Goal: Task Accomplishment & Management: Complete application form

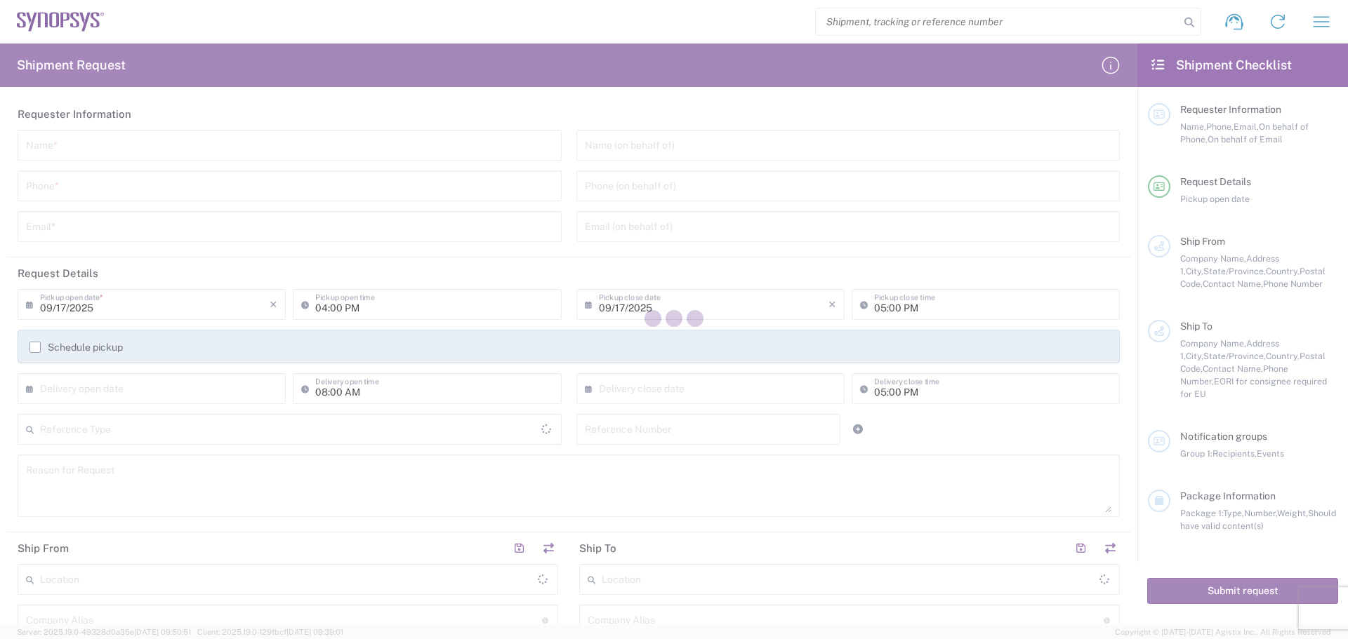
type input "[GEOGRAPHIC_DATA]"
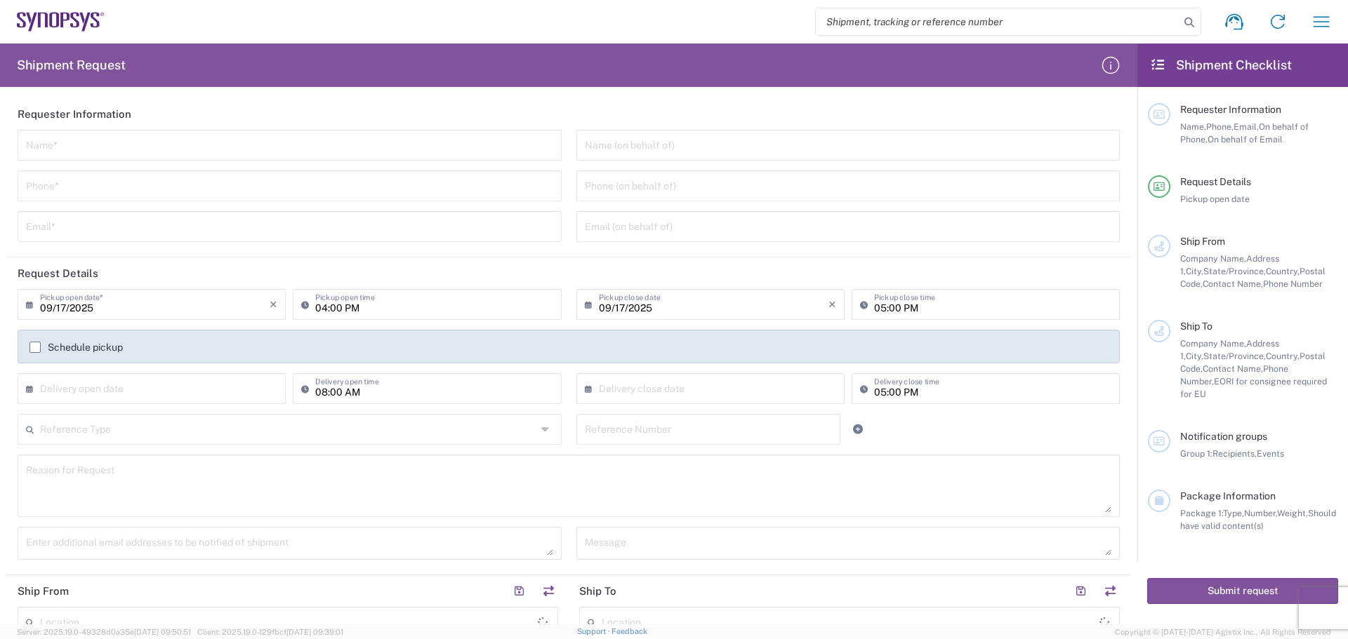
click at [60, 147] on input "text" at bounding box center [289, 144] width 527 height 25
type input "[PERSON_NAME]"
type input "4088061431"
type input "[PERSON_NAME][EMAIL_ADDRESS][PERSON_NAME][DOMAIN_NAME]"
click at [585, 185] on input "tel" at bounding box center [848, 185] width 527 height 25
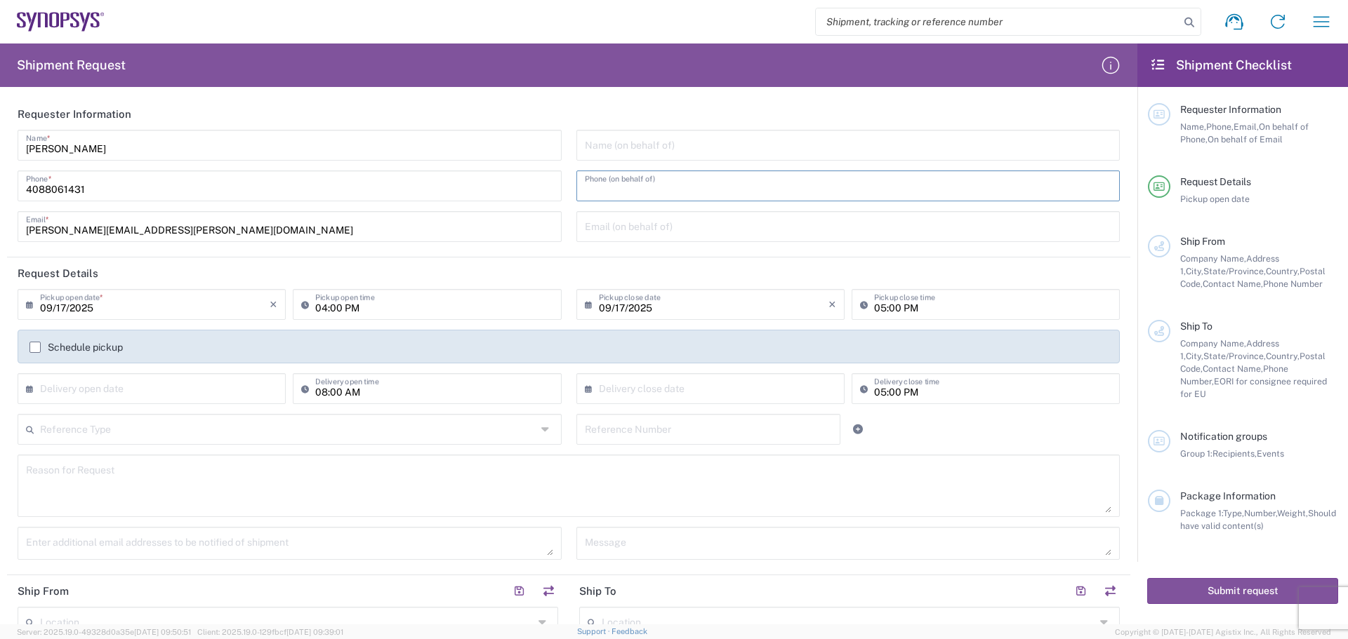
type input "4088061431"
click at [32, 392] on icon at bounding box center [33, 389] width 14 height 22
click at [45, 386] on input "text" at bounding box center [155, 388] width 230 height 25
click at [192, 496] on span "19" at bounding box center [195, 496] width 20 height 20
type input "[DATE]"
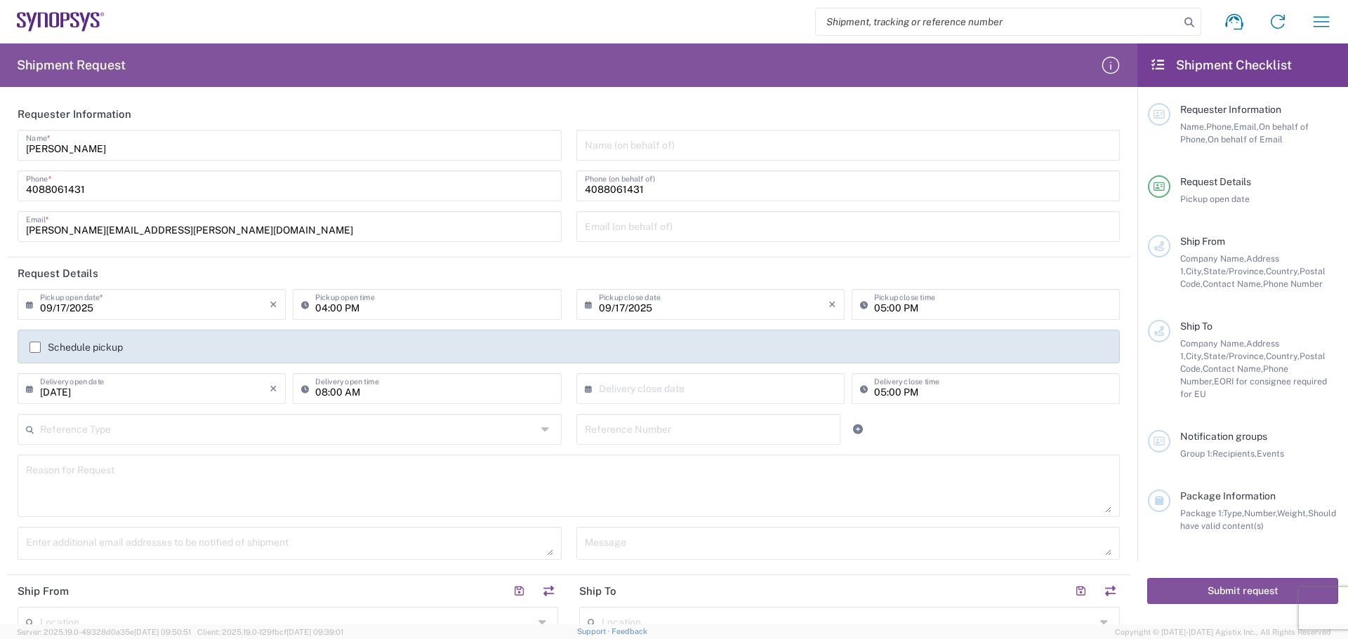
click at [599, 391] on input "text" at bounding box center [714, 388] width 230 height 25
click at [753, 501] on span "19" at bounding box center [748, 496] width 20 height 20
type input "[DATE]"
click at [76, 432] on input "text" at bounding box center [288, 428] width 496 height 25
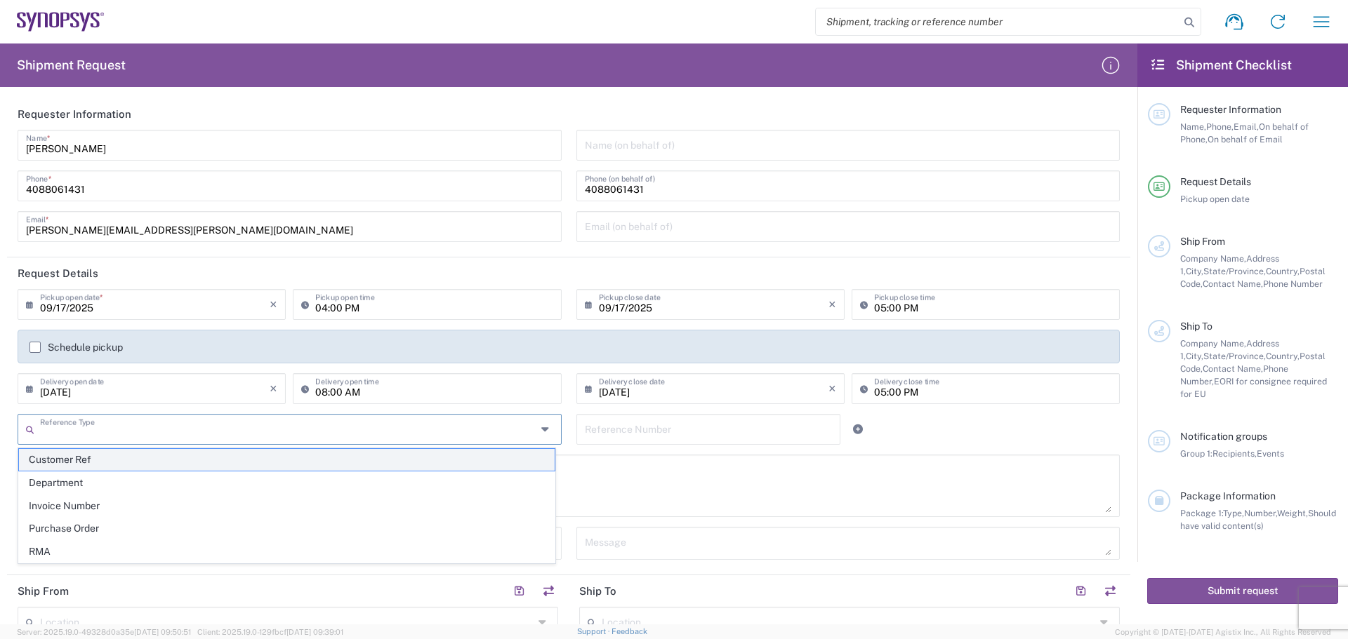
click at [137, 467] on span "Customer Ref" at bounding box center [287, 460] width 536 height 22
type input "Customer Ref"
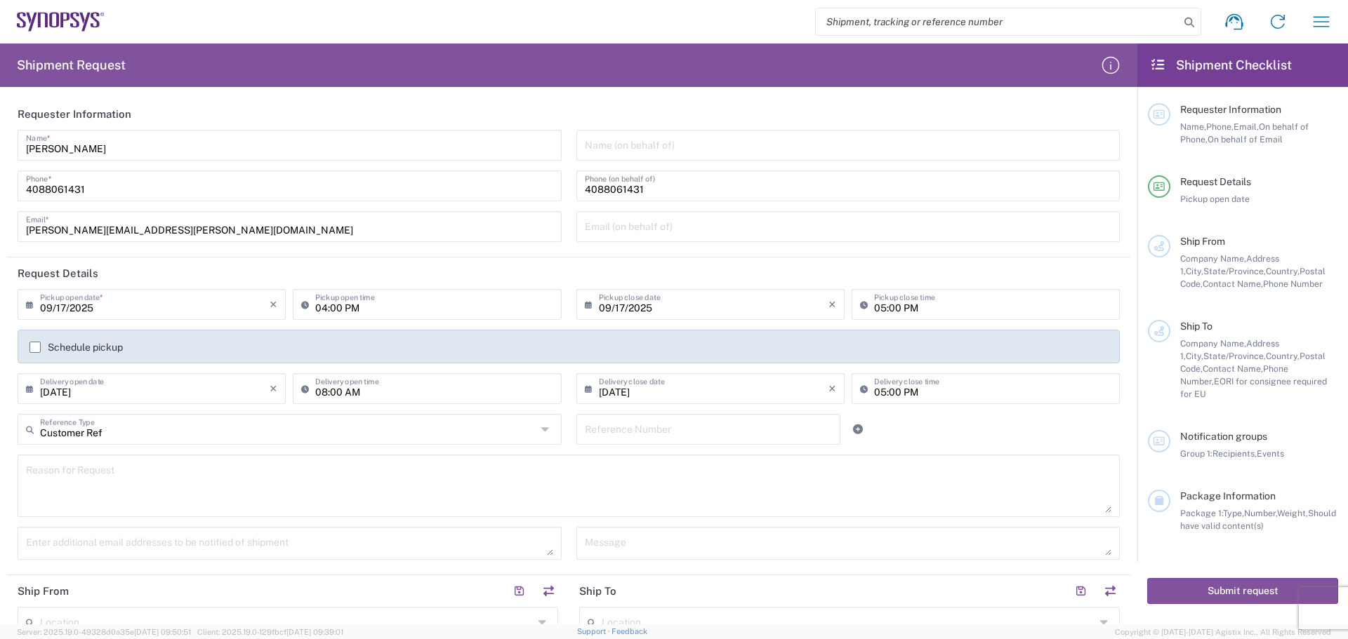
click at [593, 432] on input "text" at bounding box center [709, 428] width 248 height 25
click at [617, 433] on input "gEN5 isi BASEBOARD" at bounding box center [709, 428] width 248 height 25
type input "Gen5 ISI BASEBOARD"
drag, startPoint x: 35, startPoint y: 474, endPoint x: 50, endPoint y: 474, distance: 14.7
click at [36, 474] on textarea at bounding box center [568, 486] width 1085 height 54
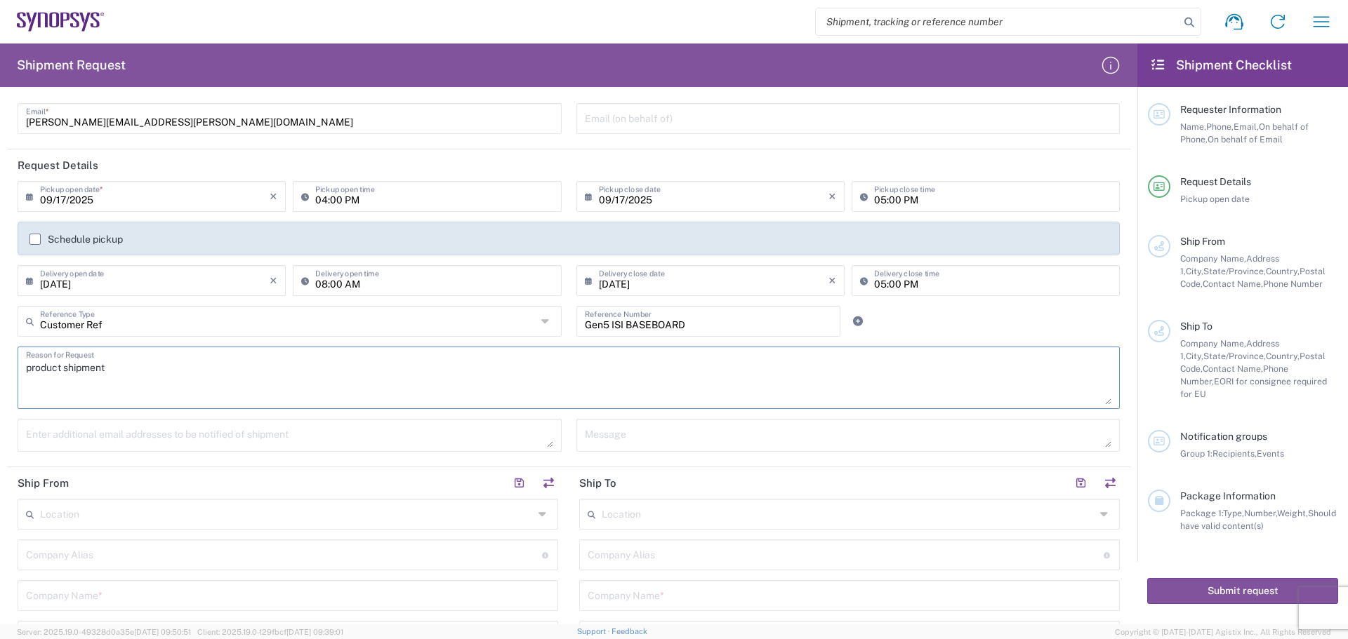
scroll to position [281, 0]
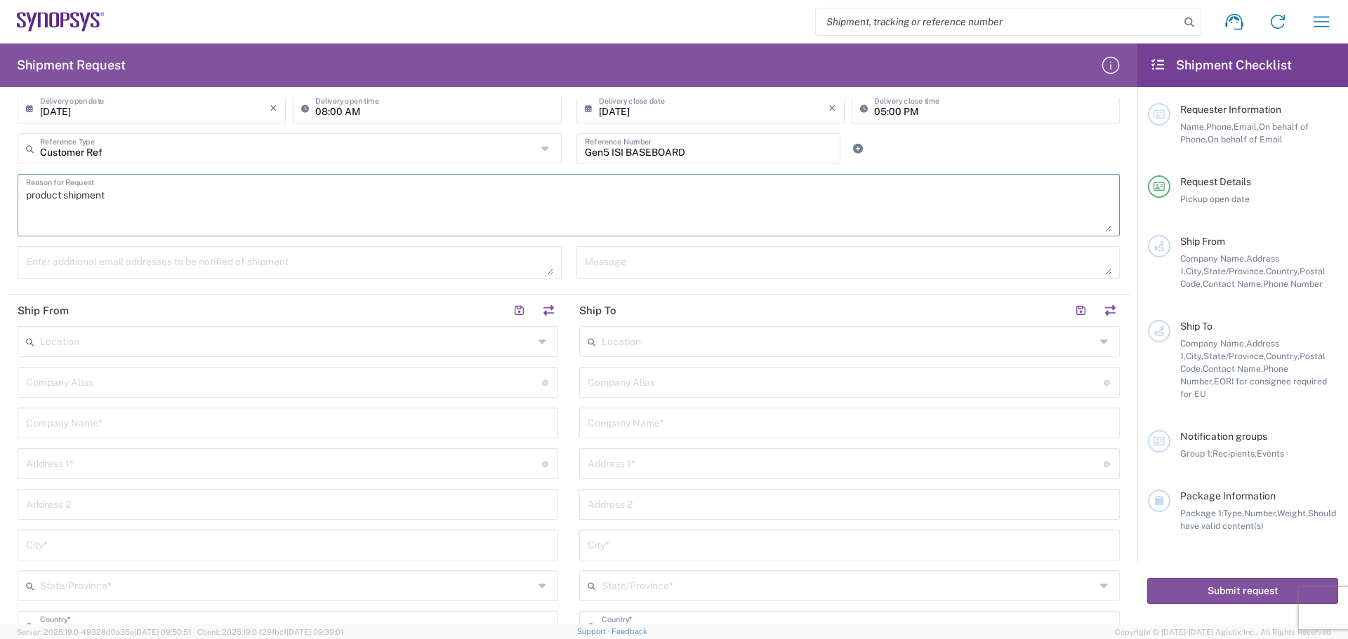
type textarea "product shipment"
click at [48, 384] on input "text" at bounding box center [284, 381] width 516 height 25
type input "Betatron Inc."
type input "[PERSON_NAME][EMAIL_ADDRESS][PERSON_NAME][DOMAIN_NAME]"
type input "Betatron Inc."
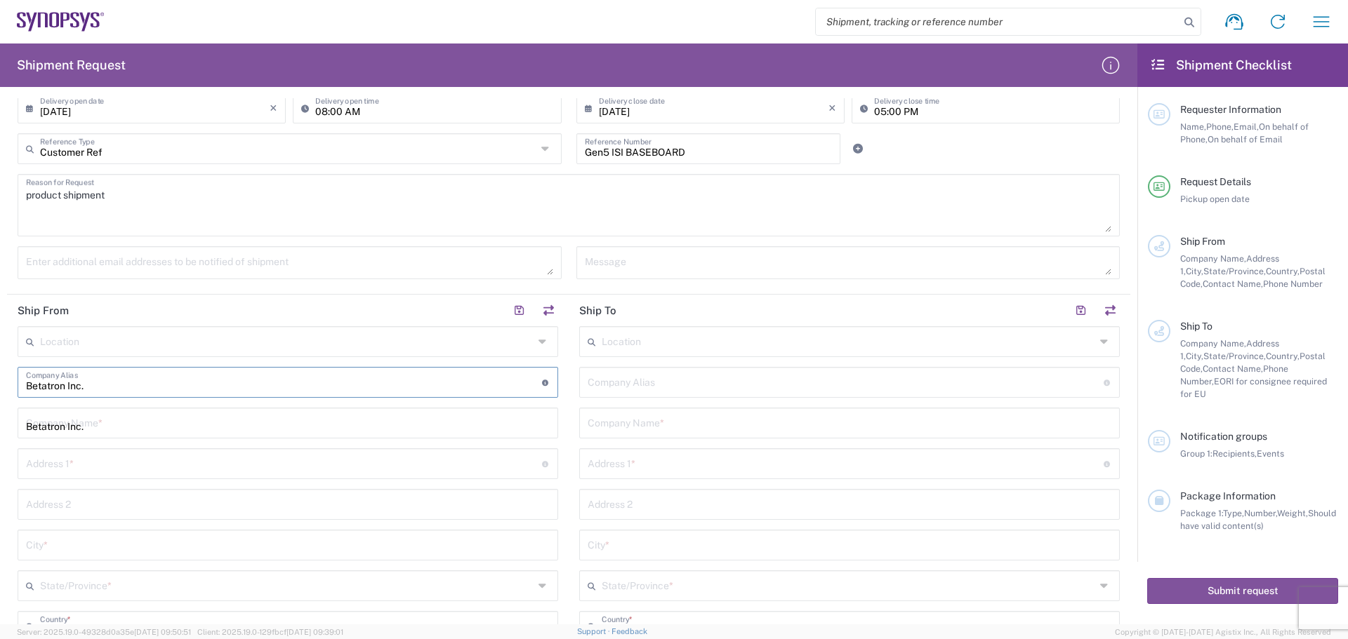
type input "[STREET_ADDRESS]"
type input "[GEOGRAPHIC_DATA][PERSON_NAME]"
type input "[US_STATE]"
type input "[GEOGRAPHIC_DATA]"
type input "95131"
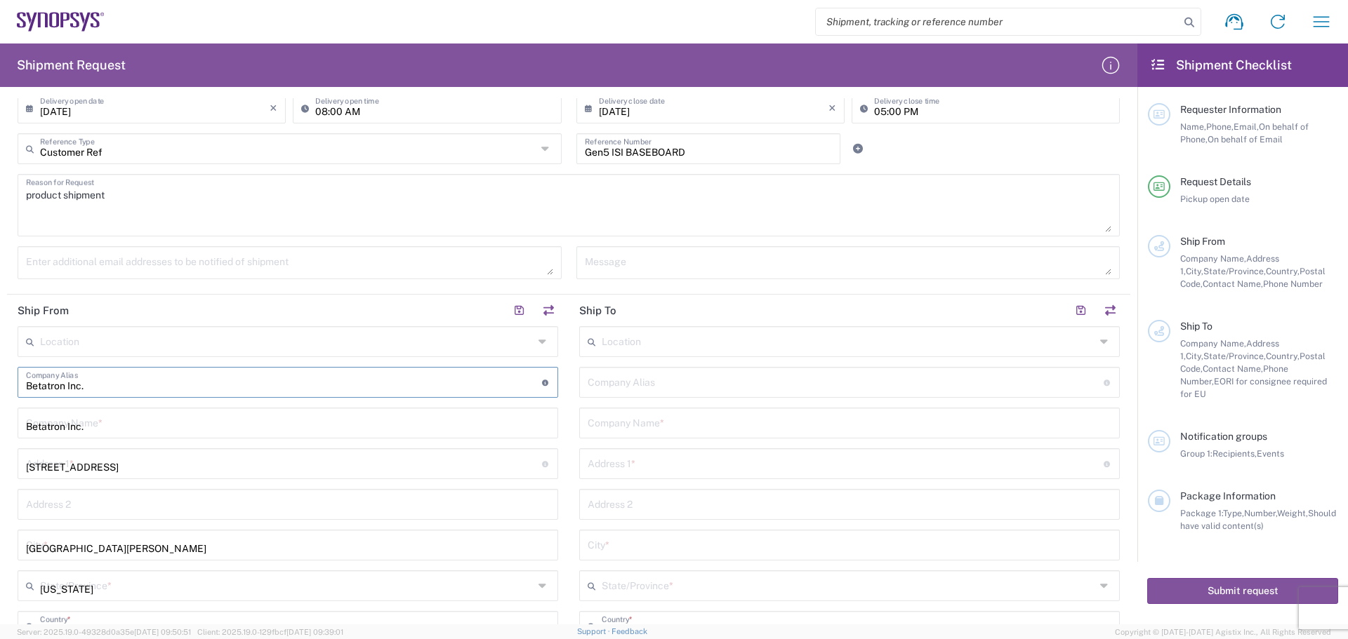
type input "4088061431"
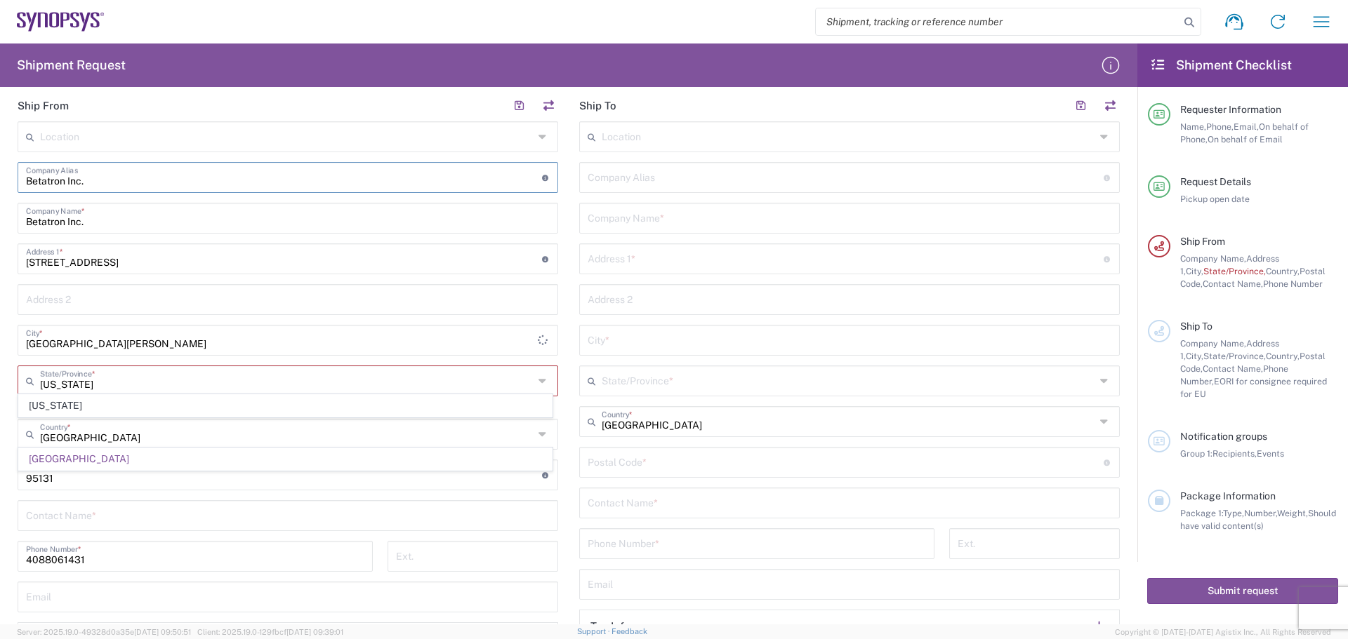
scroll to position [491, 0]
click at [178, 378] on input "[US_STATE]" at bounding box center [286, 374] width 493 height 25
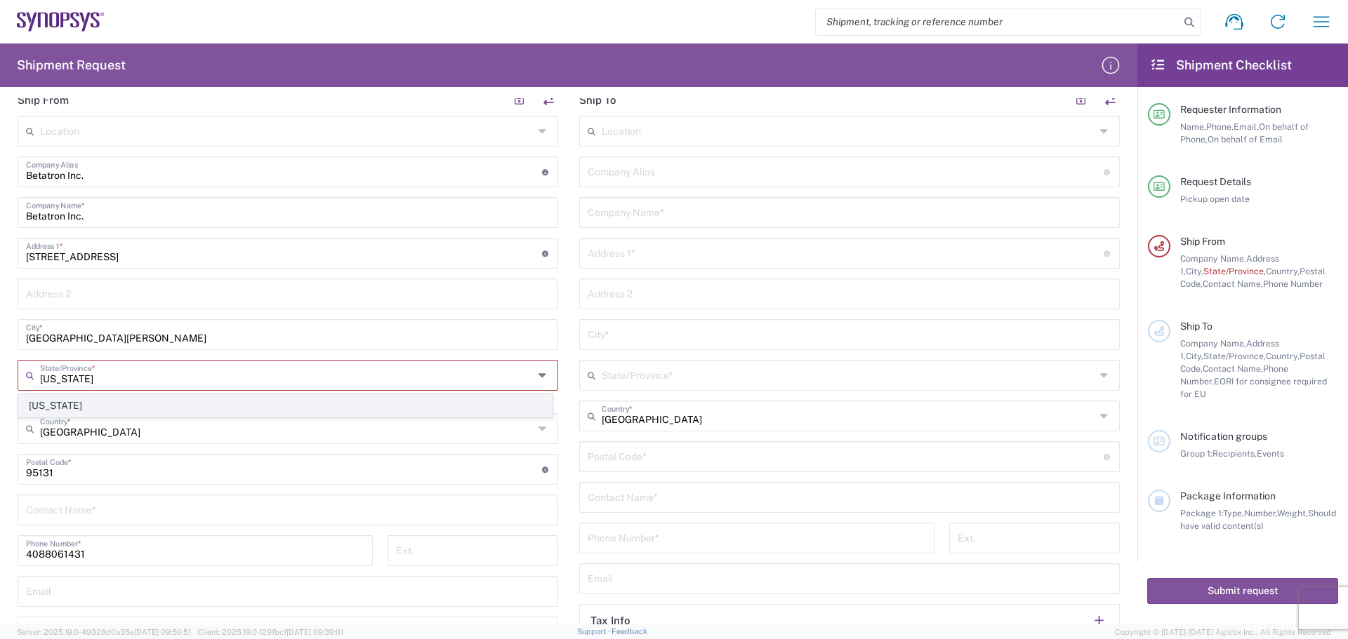
click at [176, 406] on span "[US_STATE]" at bounding box center [285, 406] width 533 height 22
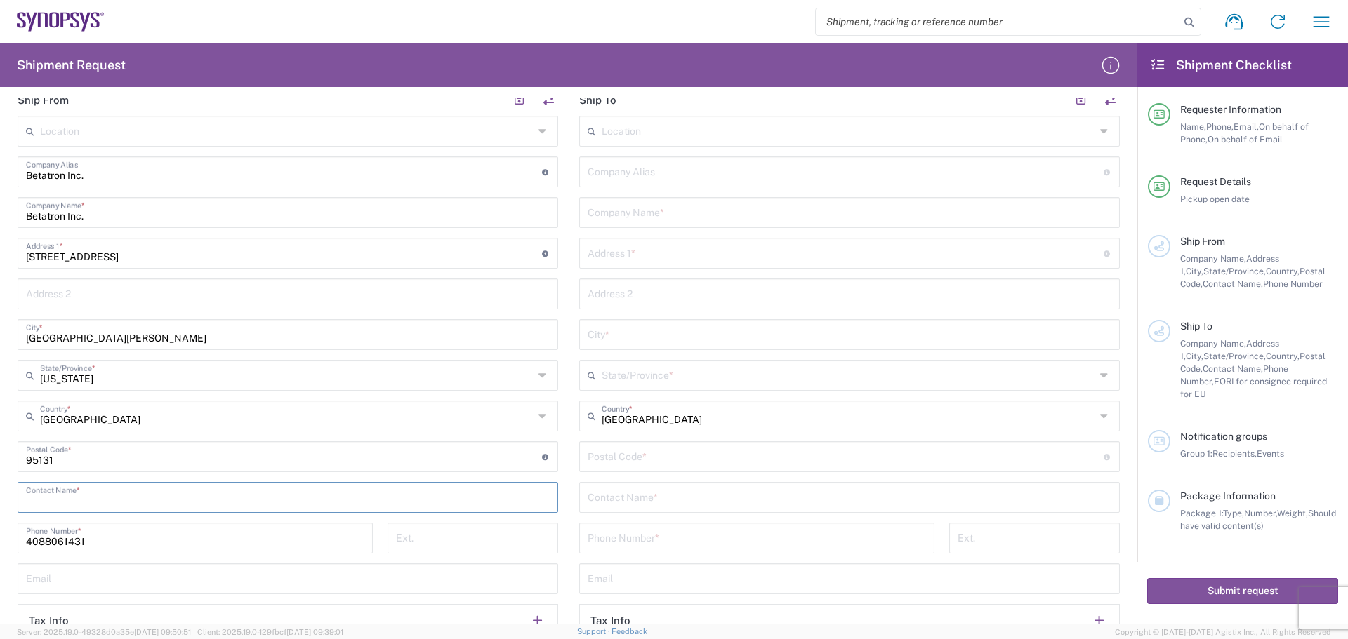
click at [42, 497] on input "text" at bounding box center [288, 496] width 524 height 25
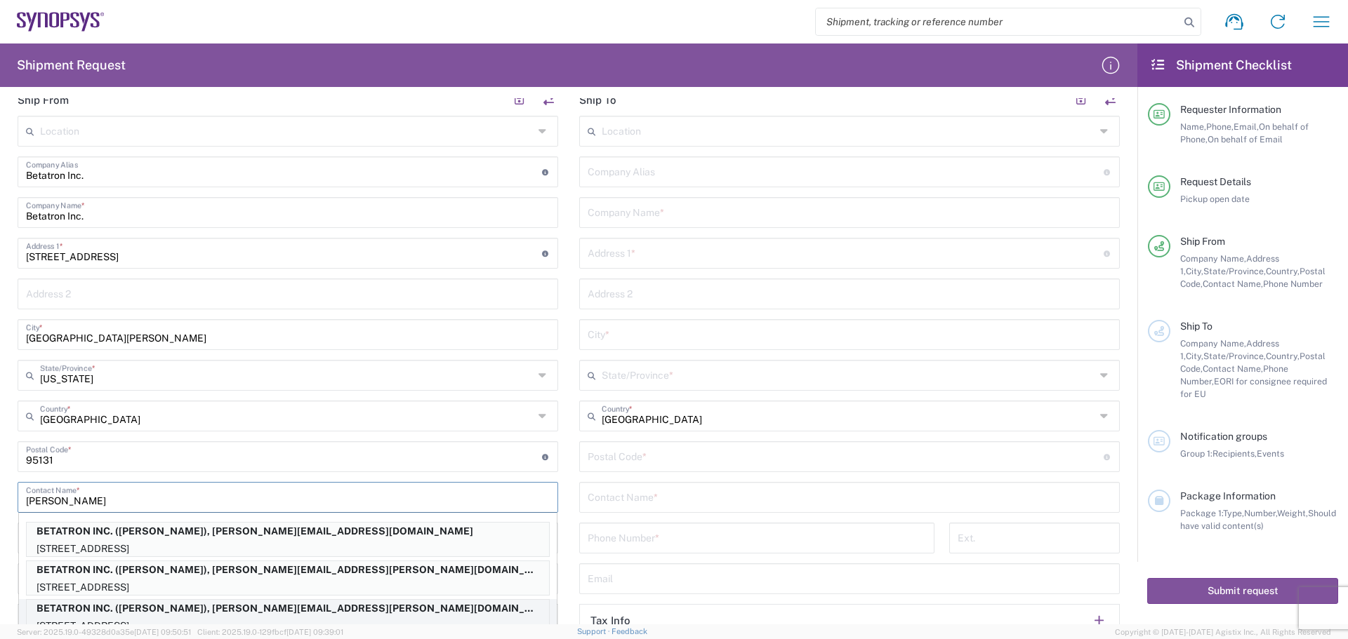
type input "[PERSON_NAME]"
click at [208, 609] on p "BETATRON INC. ([PERSON_NAME]), [PERSON_NAME][EMAIL_ADDRESS][PERSON_NAME][DOMAIN…" at bounding box center [288, 609] width 522 height 18
type input "BETATRON INC."
type input "[GEOGRAPHIC_DATA]"
type input "[US_STATE]"
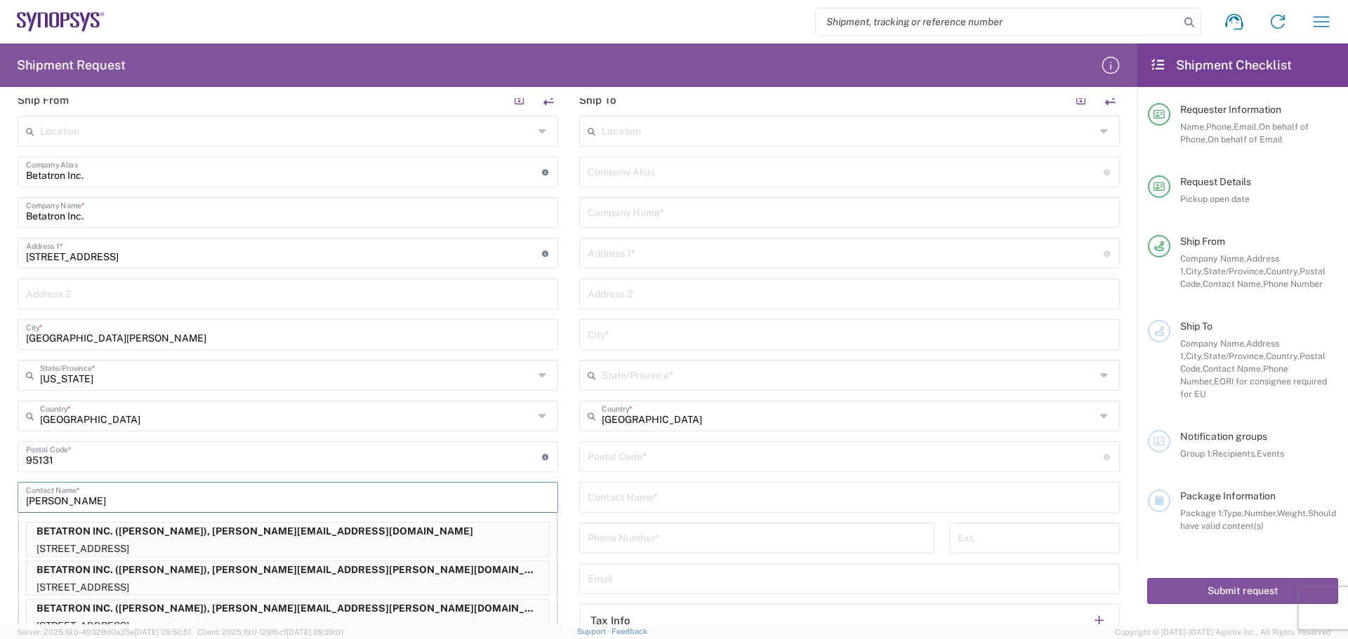
type input "[PERSON_NAME]"
type input "[PERSON_NAME][EMAIL_ADDRESS][PERSON_NAME][DOMAIN_NAME]"
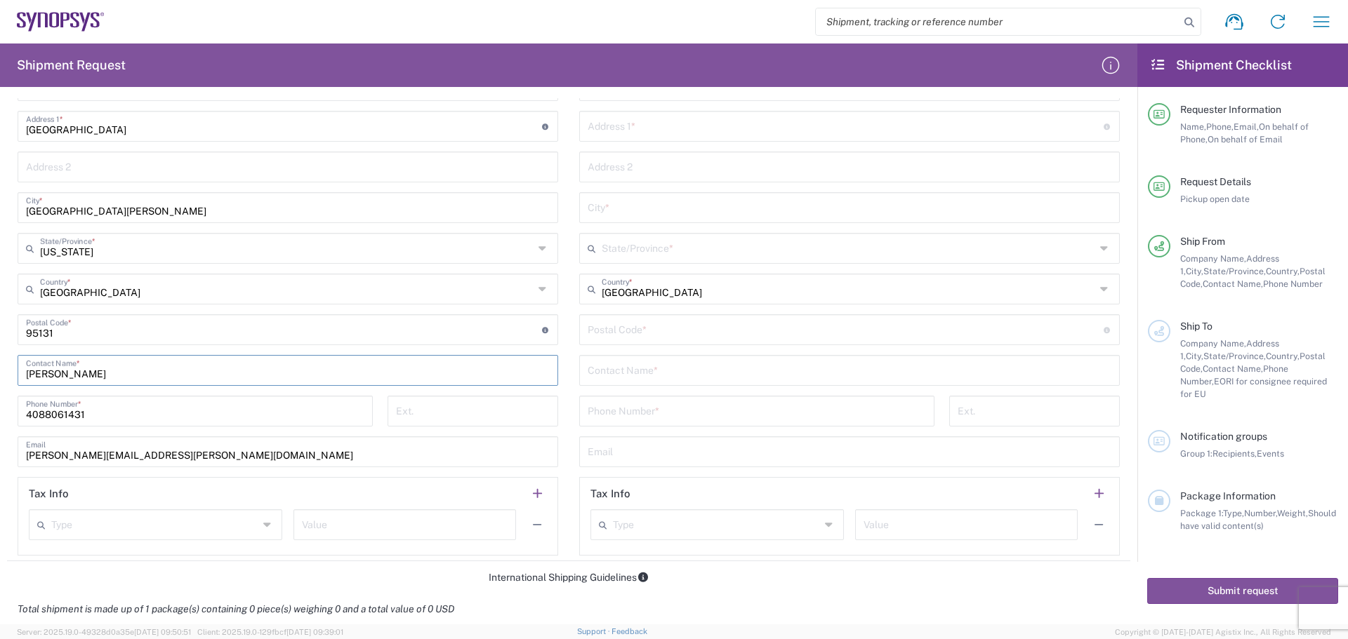
scroll to position [421, 0]
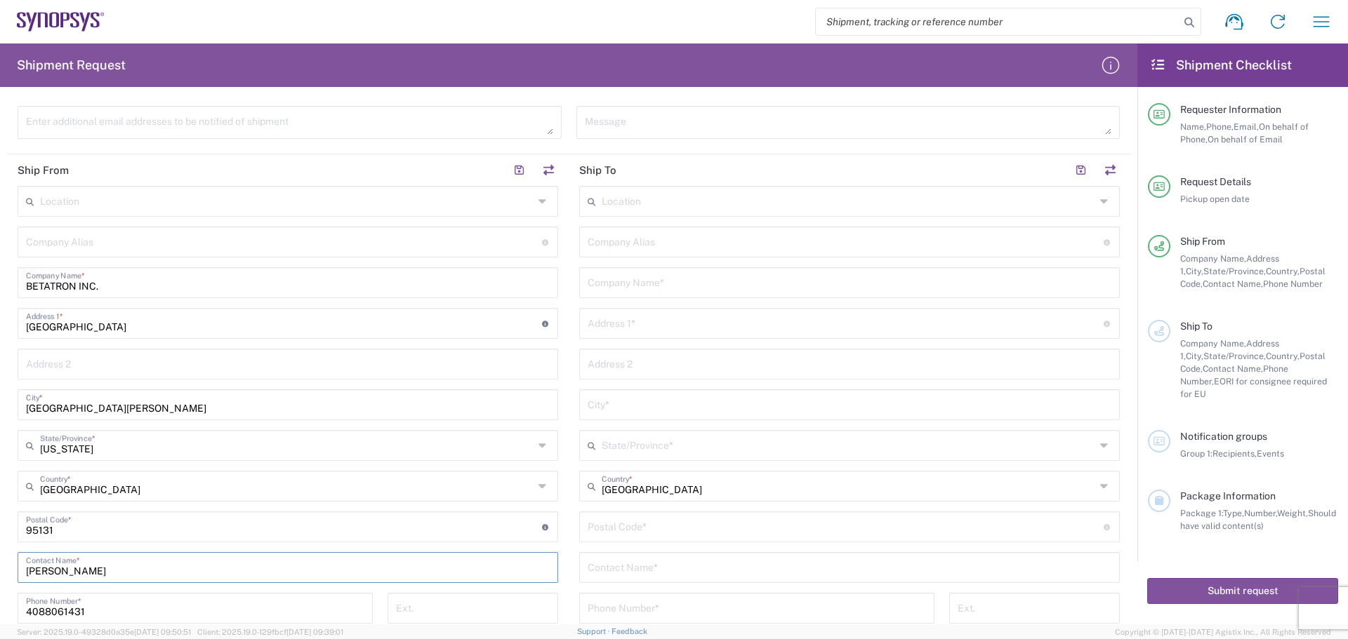
click at [617, 203] on input "text" at bounding box center [848, 200] width 493 height 25
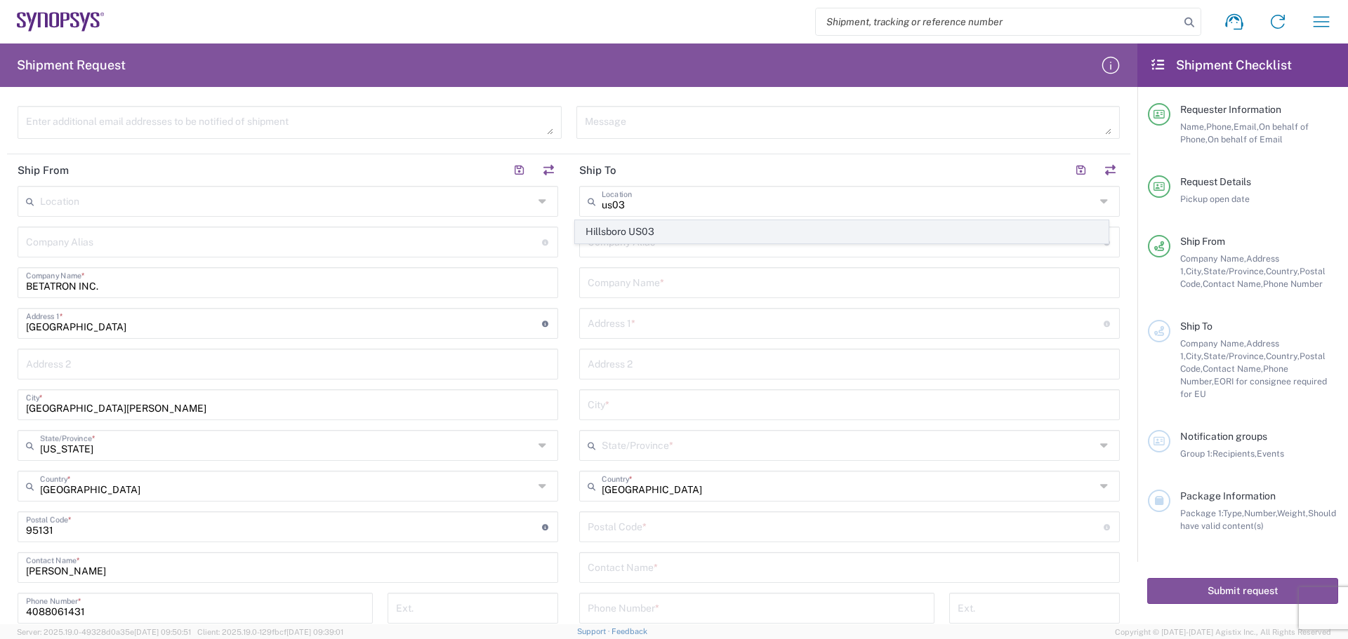
click at [727, 237] on span "Hillsboro US03" at bounding box center [842, 232] width 533 height 22
type input "Hillsboro US03"
type input "Synopsys Inc"
type input "[STREET_ADDRESS][PERSON_NAME]"
type input "Suite 400"
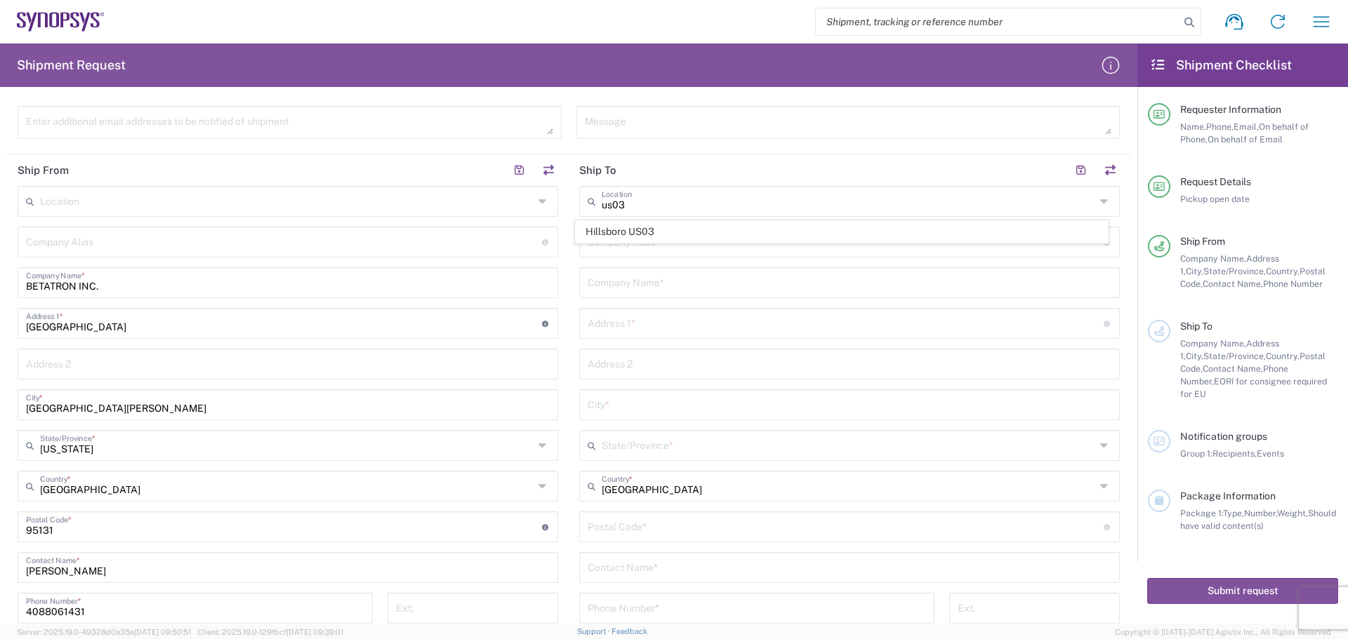
type input "Hillsboro"
type input "[US_STATE]"
type input "97124"
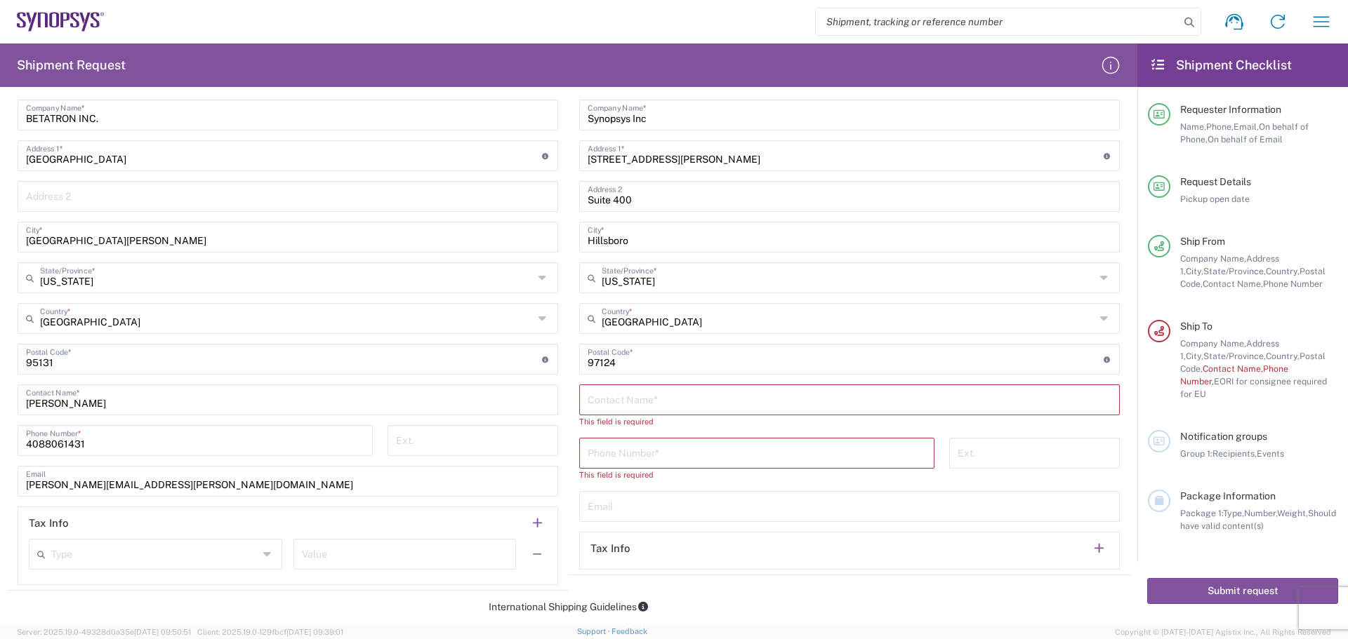
scroll to position [772, 0]
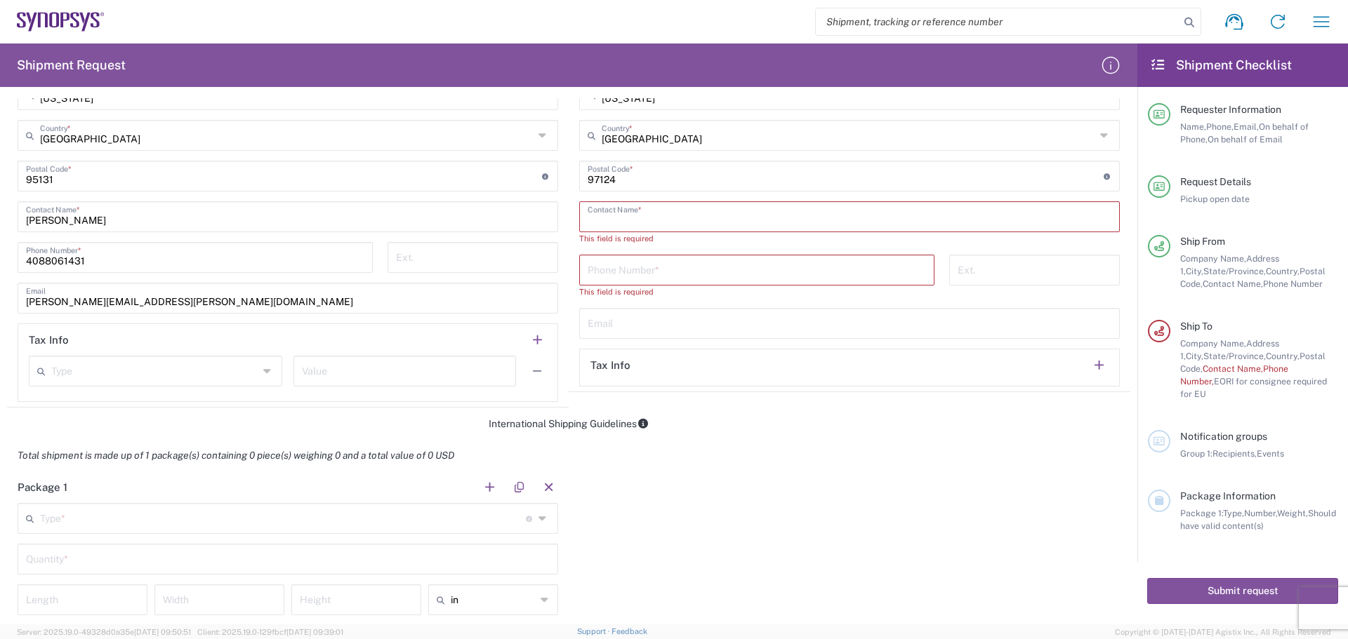
click at [588, 215] on input "text" at bounding box center [850, 216] width 524 height 25
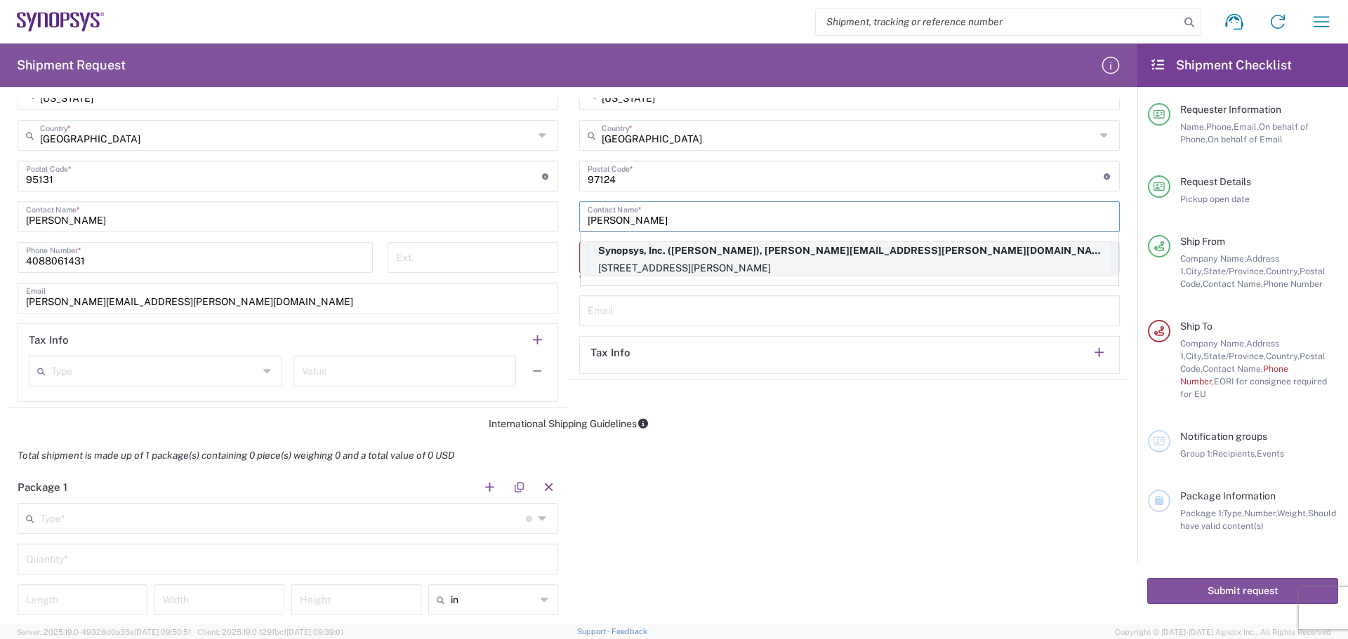
type input "[PERSON_NAME]"
click at [748, 263] on p "[STREET_ADDRESS][PERSON_NAME]" at bounding box center [849, 269] width 522 height 18
type input "Synopsys Hillsboro"
type input "Synopsys, Inc."
type input "[STREET_ADDRESS][PERSON_NAME]"
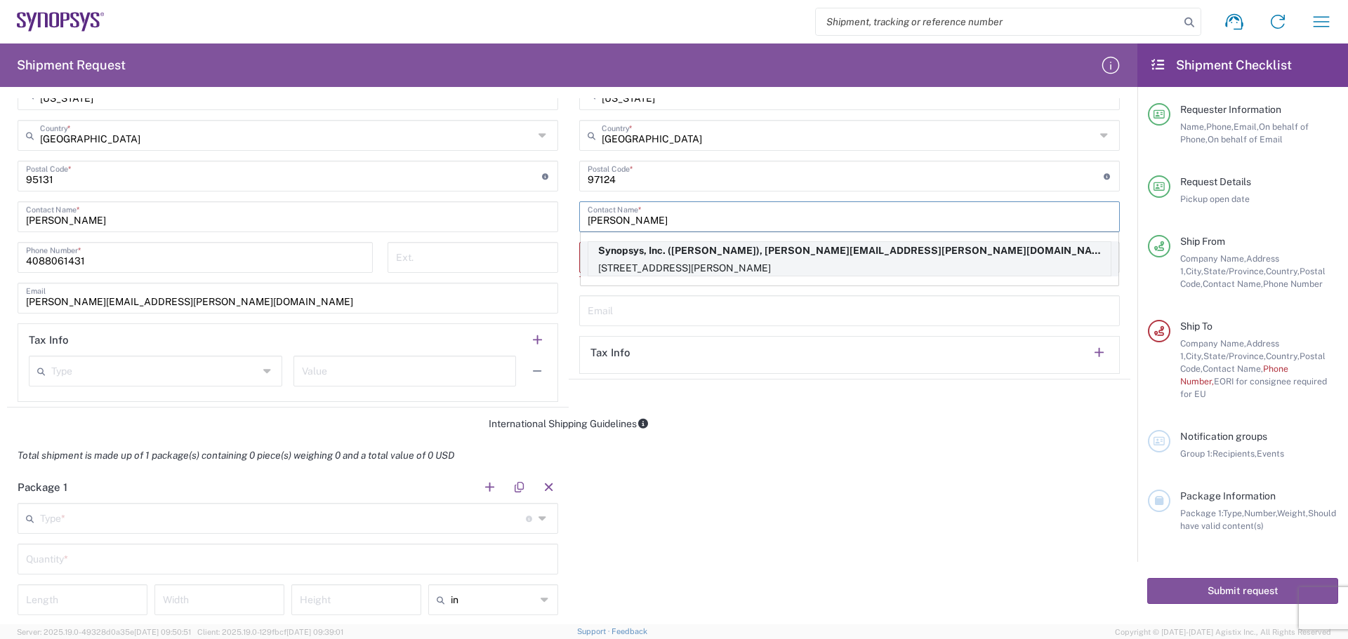
type input "[PERSON_NAME]"
type input "5038808195"
type input "[PERSON_NAME][EMAIL_ADDRESS][PERSON_NAME][DOMAIN_NAME]"
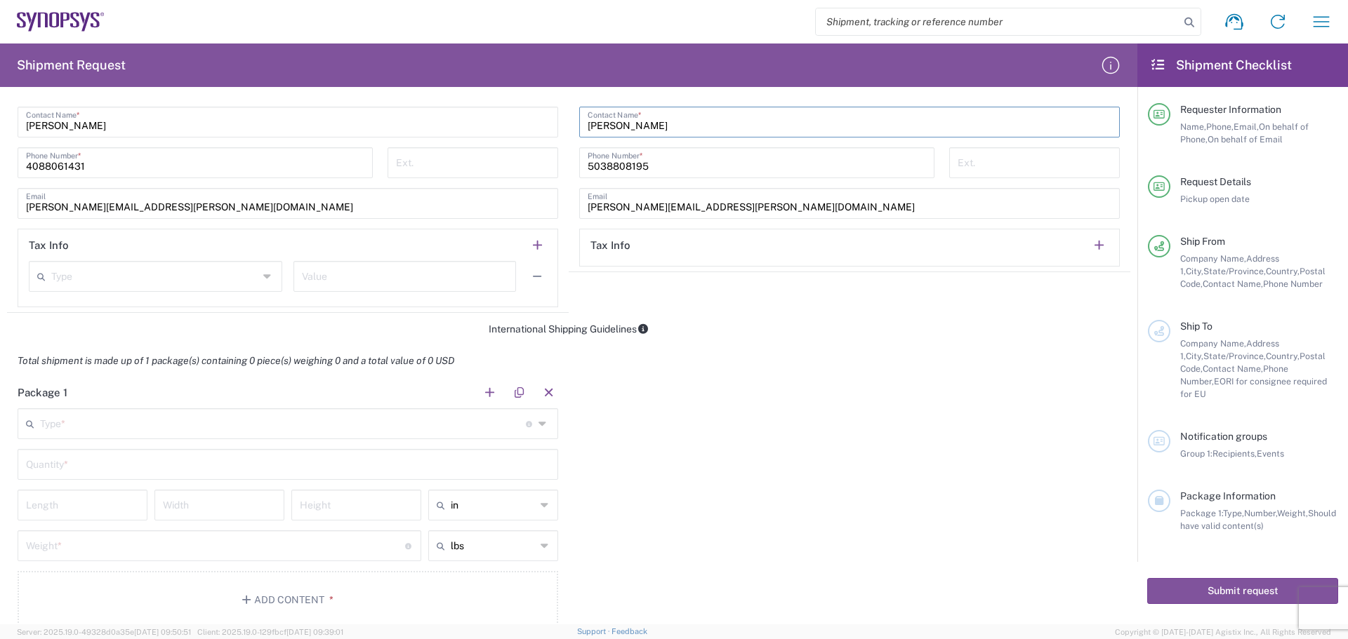
scroll to position [983, 0]
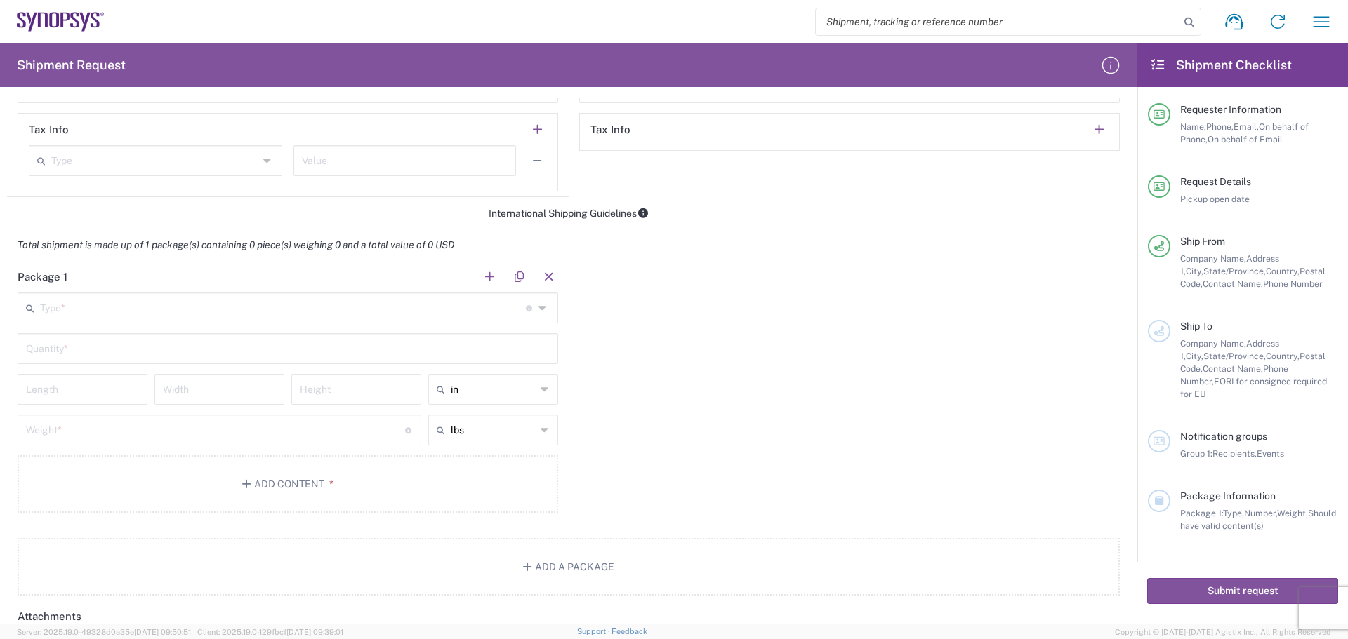
click at [56, 304] on input "text" at bounding box center [283, 307] width 486 height 25
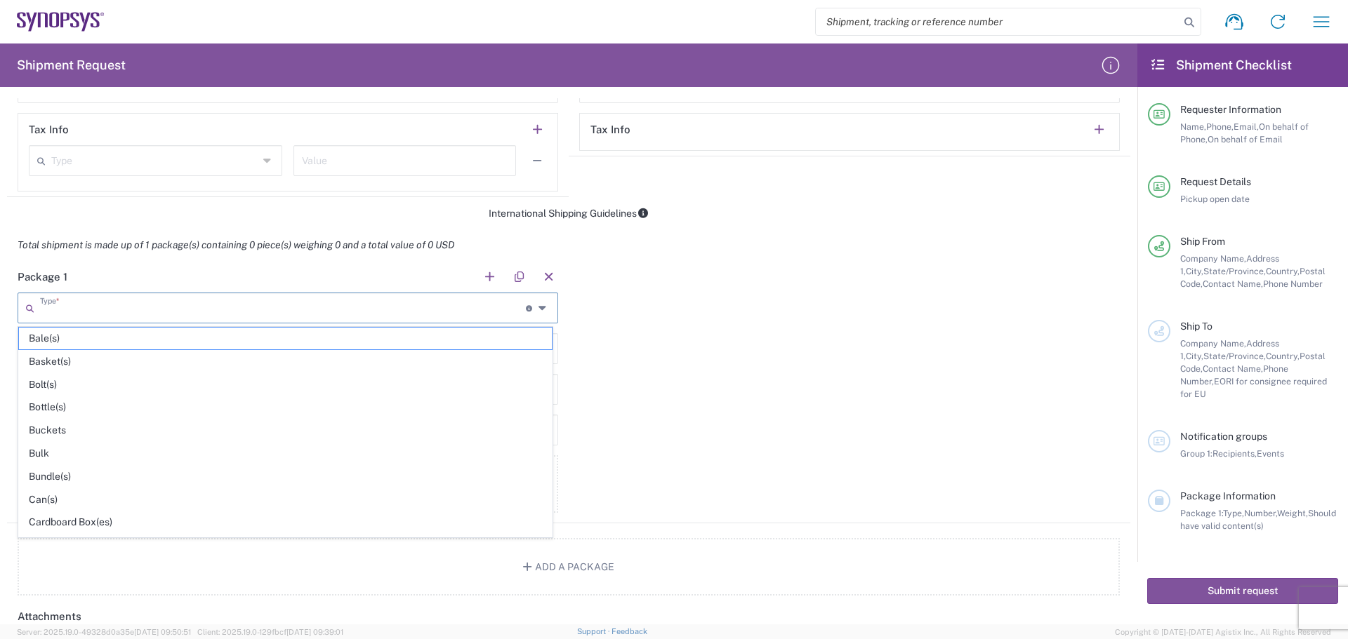
click at [140, 522] on span "Cardboard Box(es)" at bounding box center [285, 523] width 533 height 22
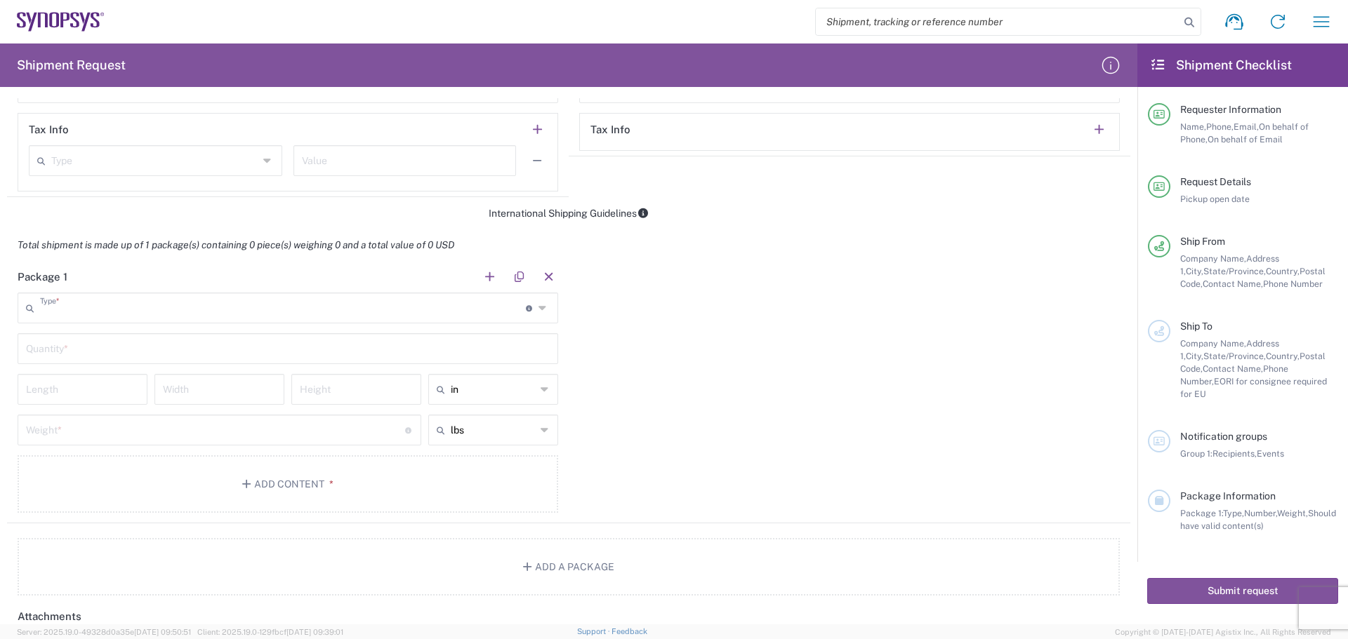
type input "Cardboard Box(es)"
click at [48, 345] on input "text" at bounding box center [288, 348] width 524 height 25
type input "1"
click at [107, 392] on input "number" at bounding box center [82, 388] width 113 height 25
type input "18"
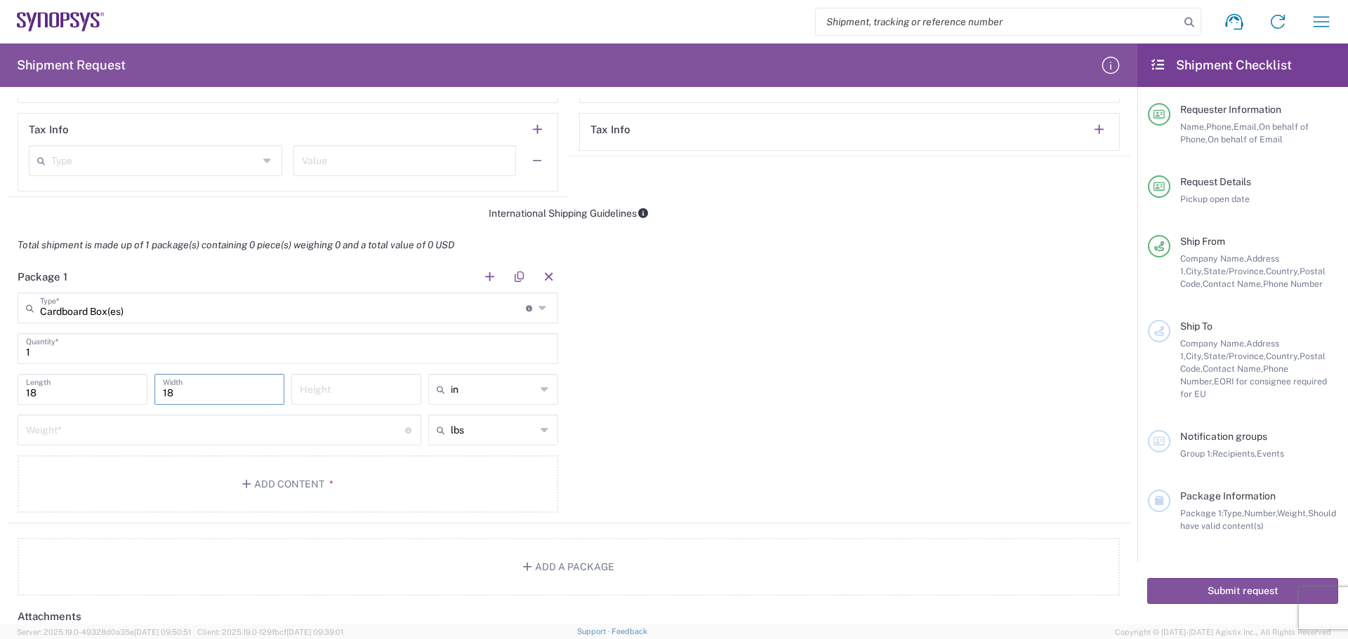
type input "18"
type input "8"
click at [43, 427] on input "number" at bounding box center [215, 429] width 379 height 25
type input "19"
click at [274, 491] on button "Add Content *" at bounding box center [288, 485] width 540 height 58
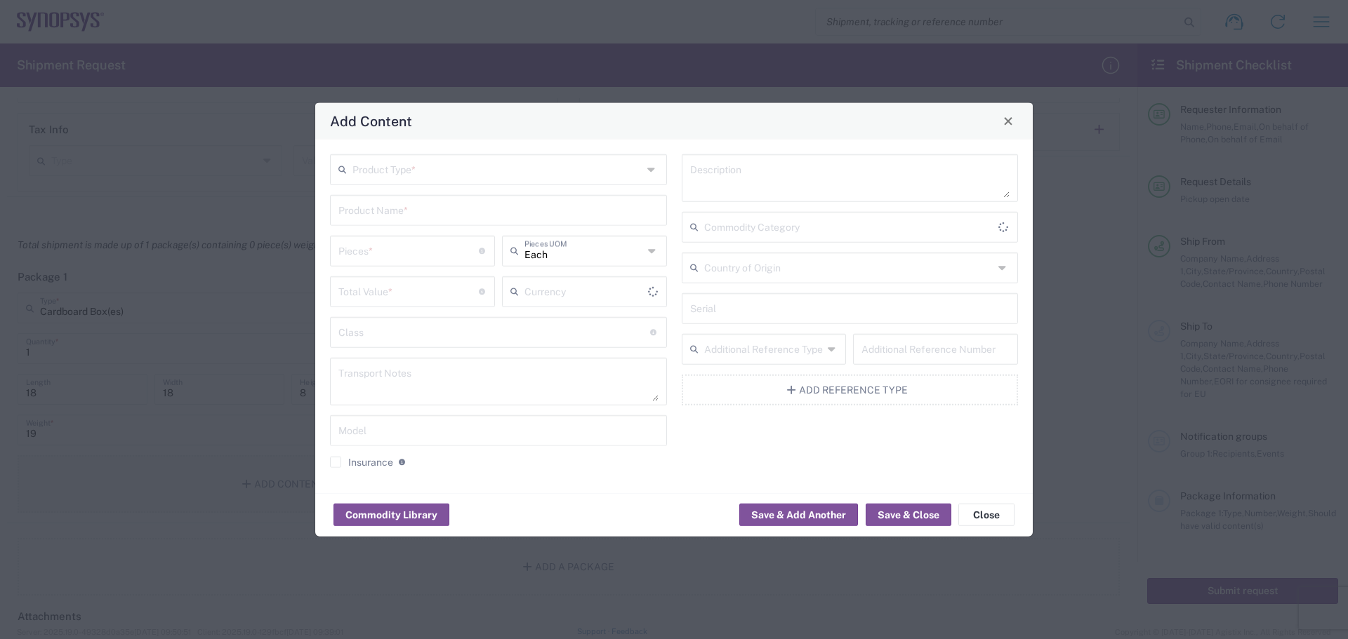
type input "US Dollar"
click at [652, 172] on icon at bounding box center [652, 169] width 11 height 22
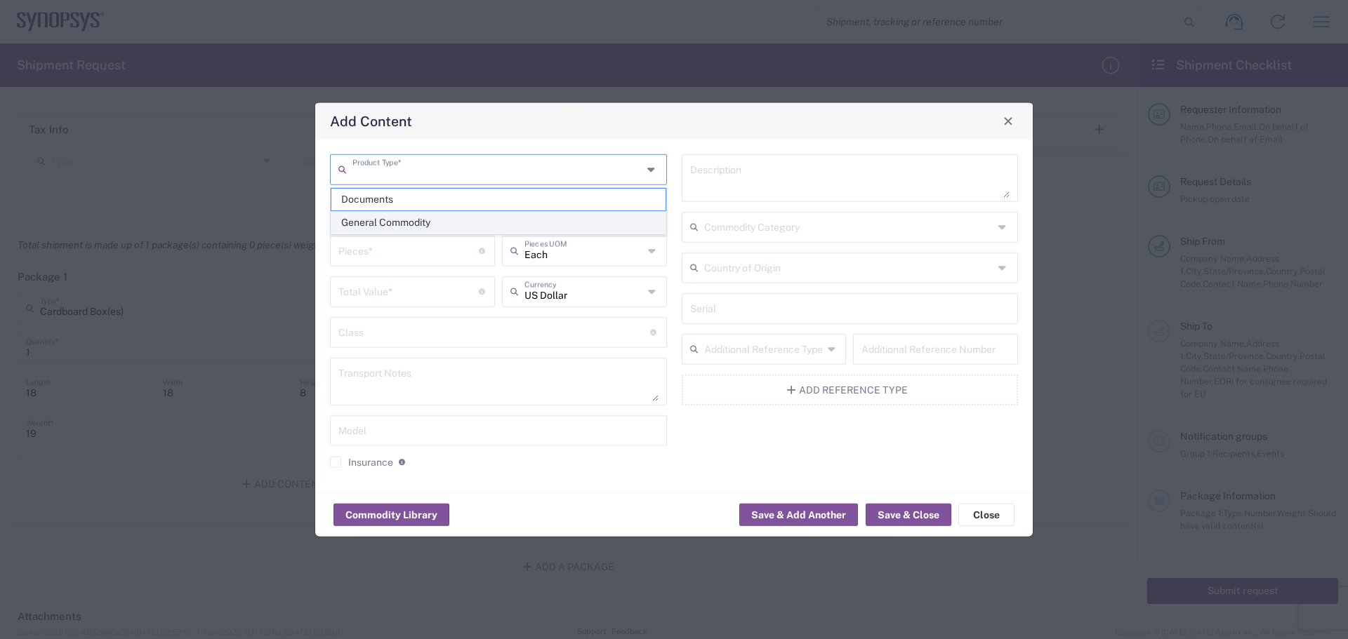
click at [599, 223] on span "General Commodity" at bounding box center [498, 223] width 334 height 22
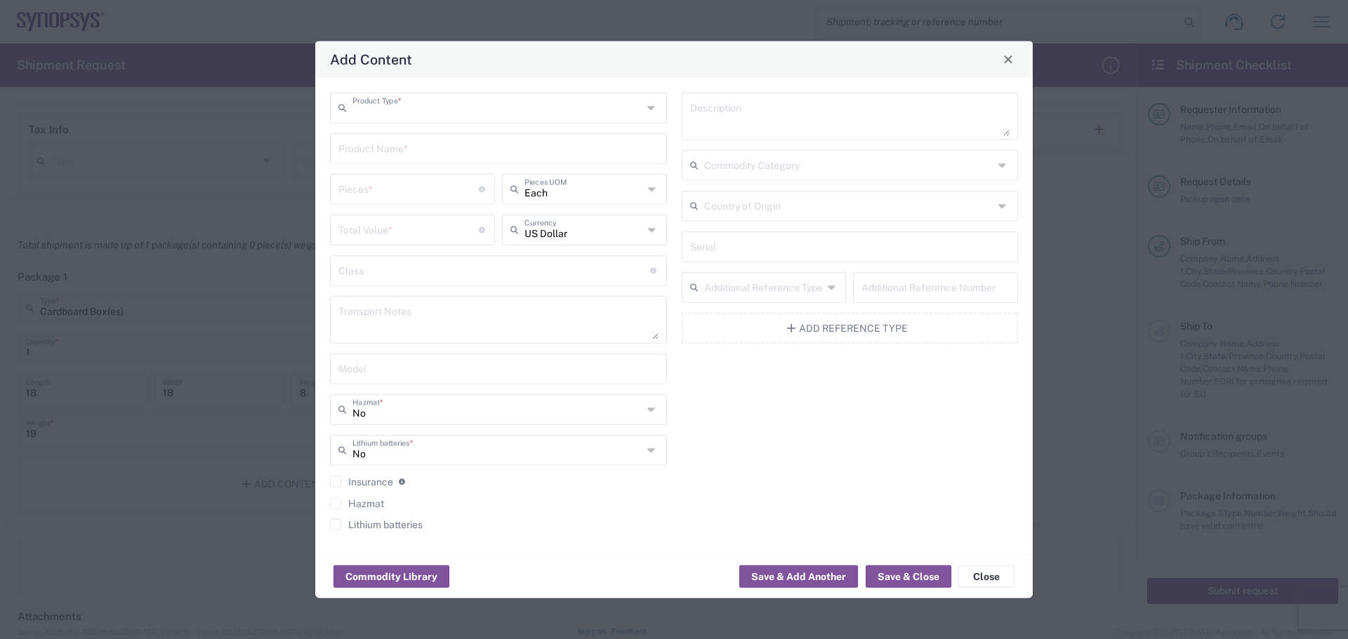
type input "General Commodity"
click at [350, 152] on input "text" at bounding box center [498, 147] width 320 height 25
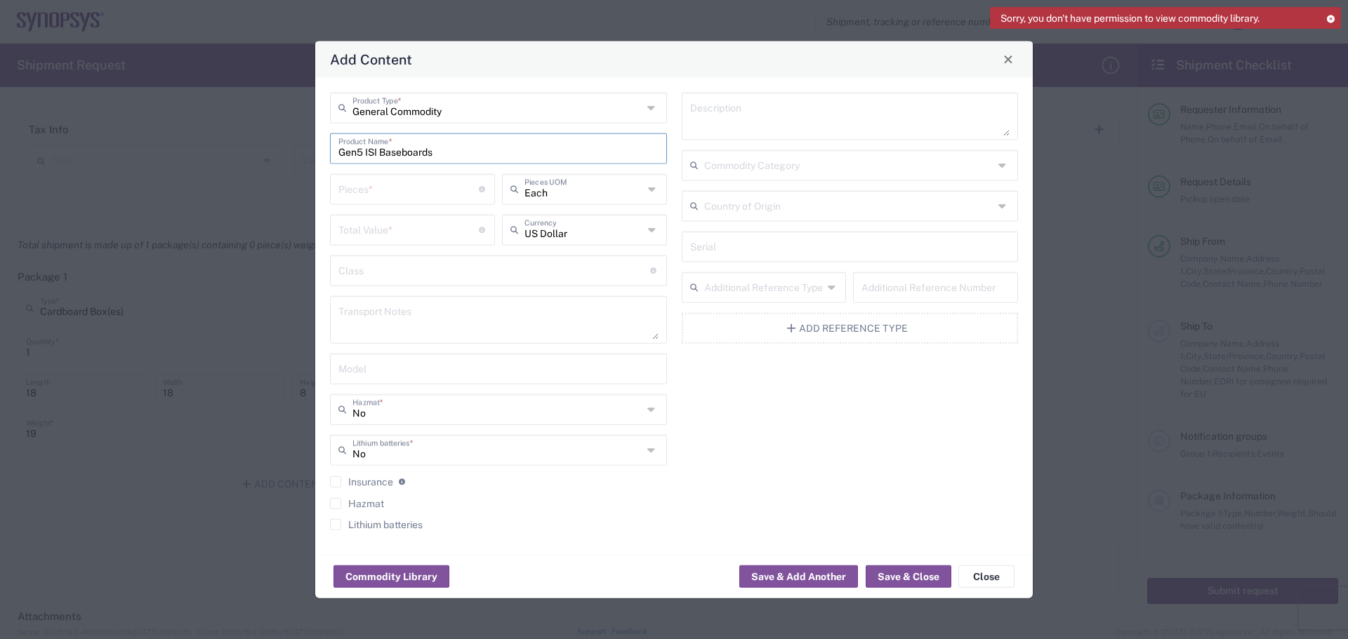
type input "Gen5 ISI Baseboards"
click at [359, 186] on input "number" at bounding box center [408, 187] width 140 height 25
type input "17"
click at [360, 231] on input "number" at bounding box center [408, 228] width 140 height 25
type input "34000"
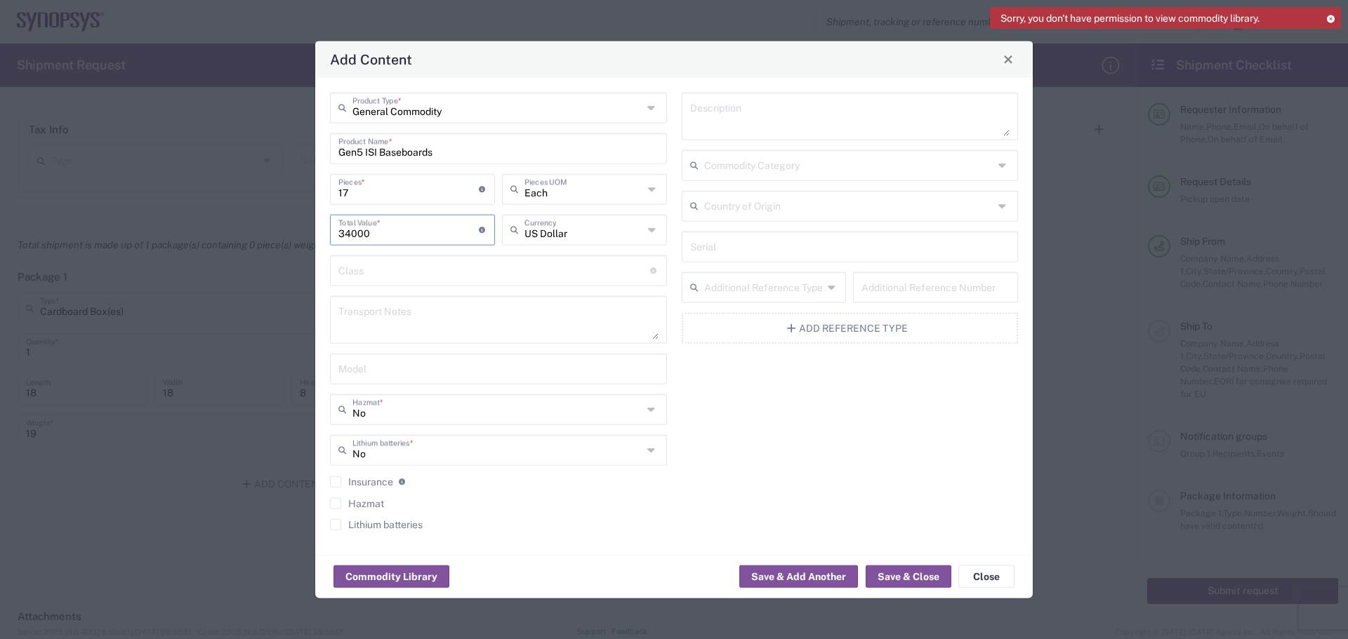
click at [1000, 205] on icon at bounding box center [1003, 205] width 11 height 22
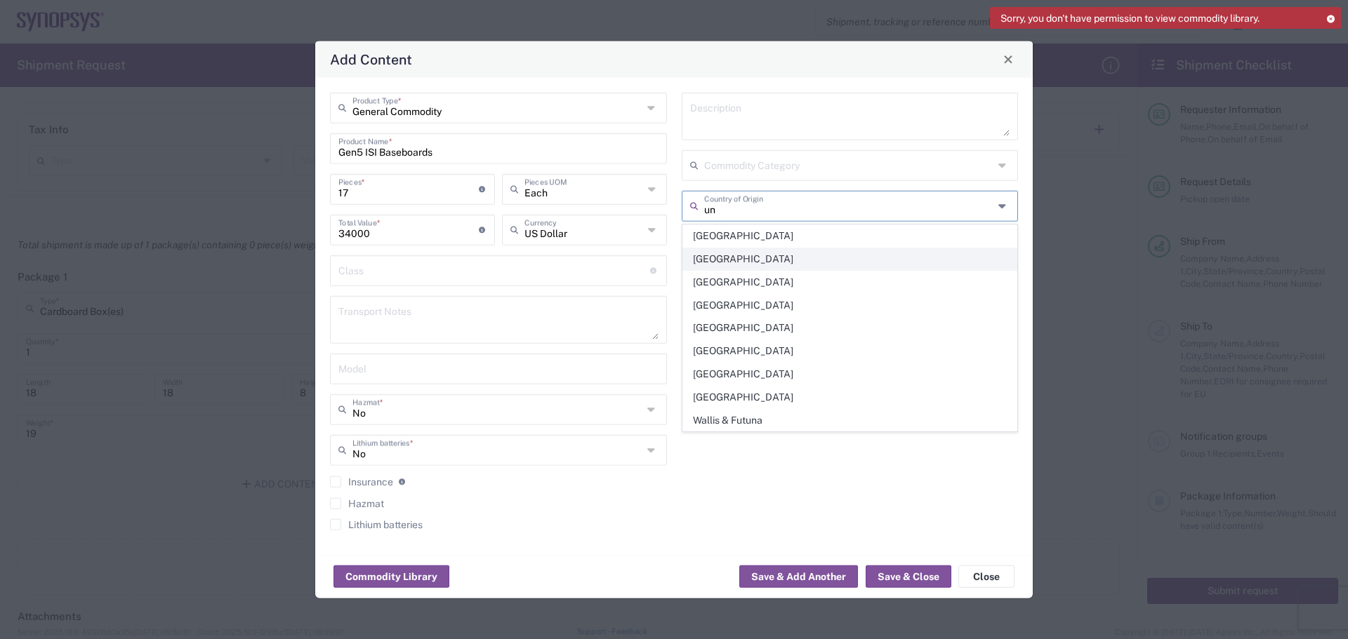
type input "[GEOGRAPHIC_DATA]"
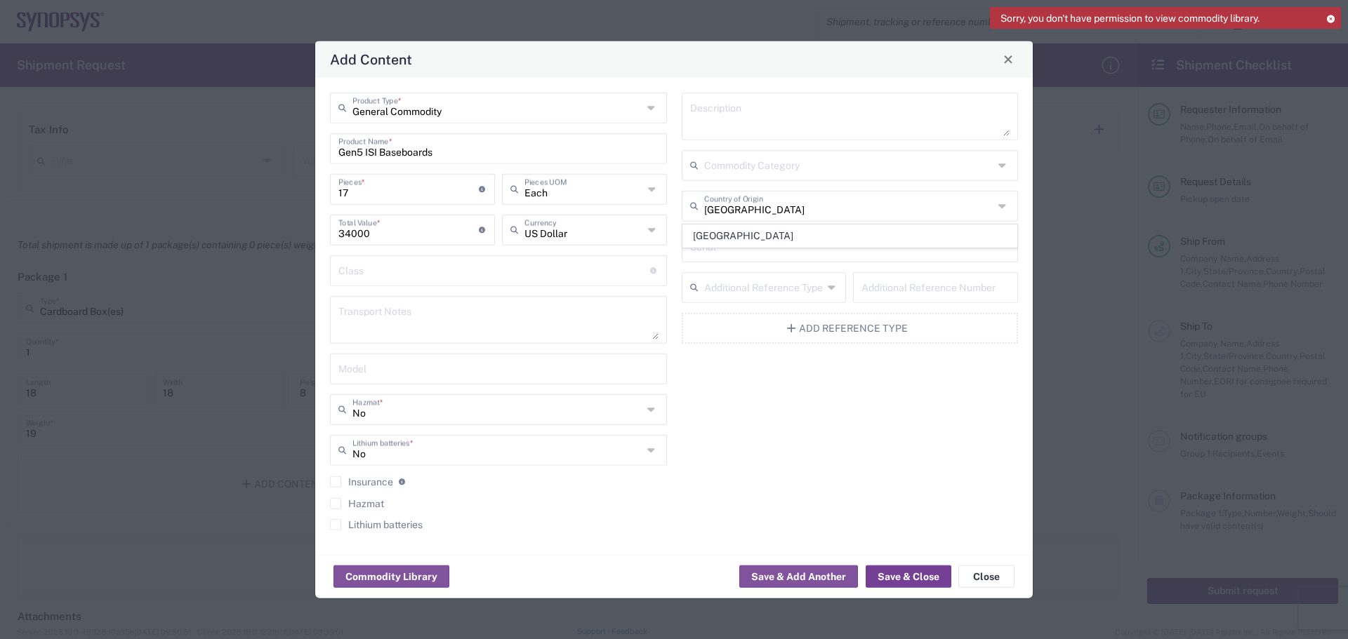
click at [915, 578] on button "Save & Close" at bounding box center [909, 577] width 86 height 22
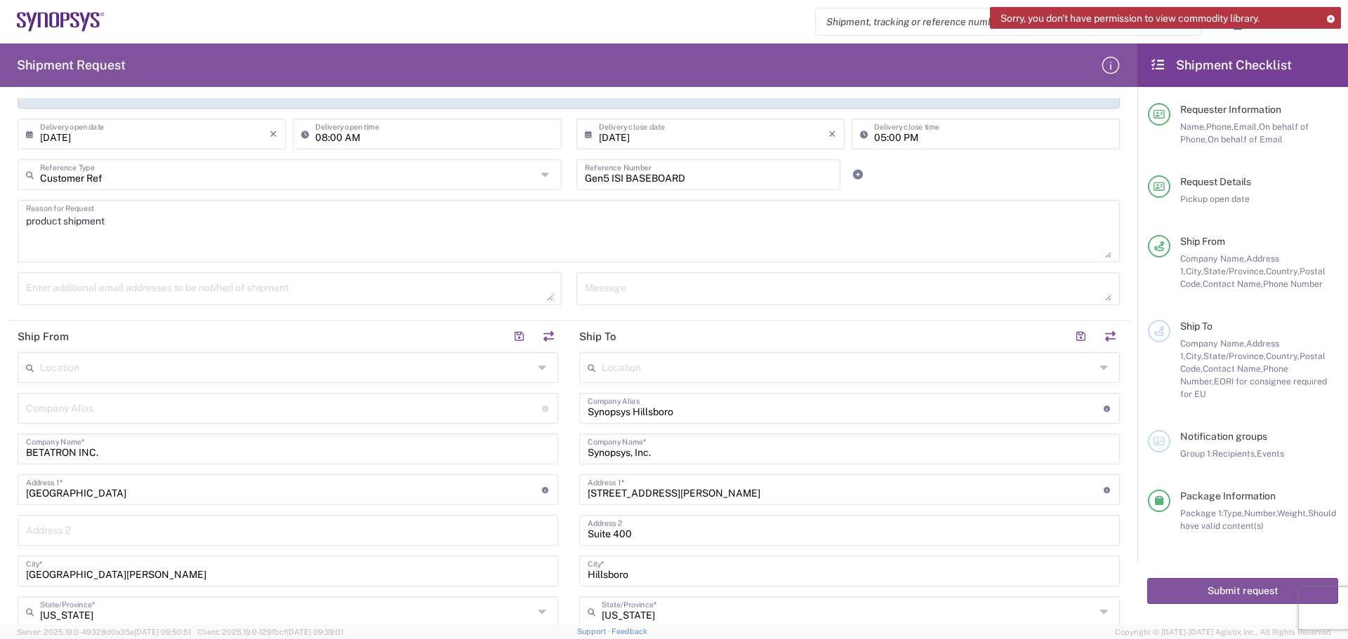
scroll to position [211, 0]
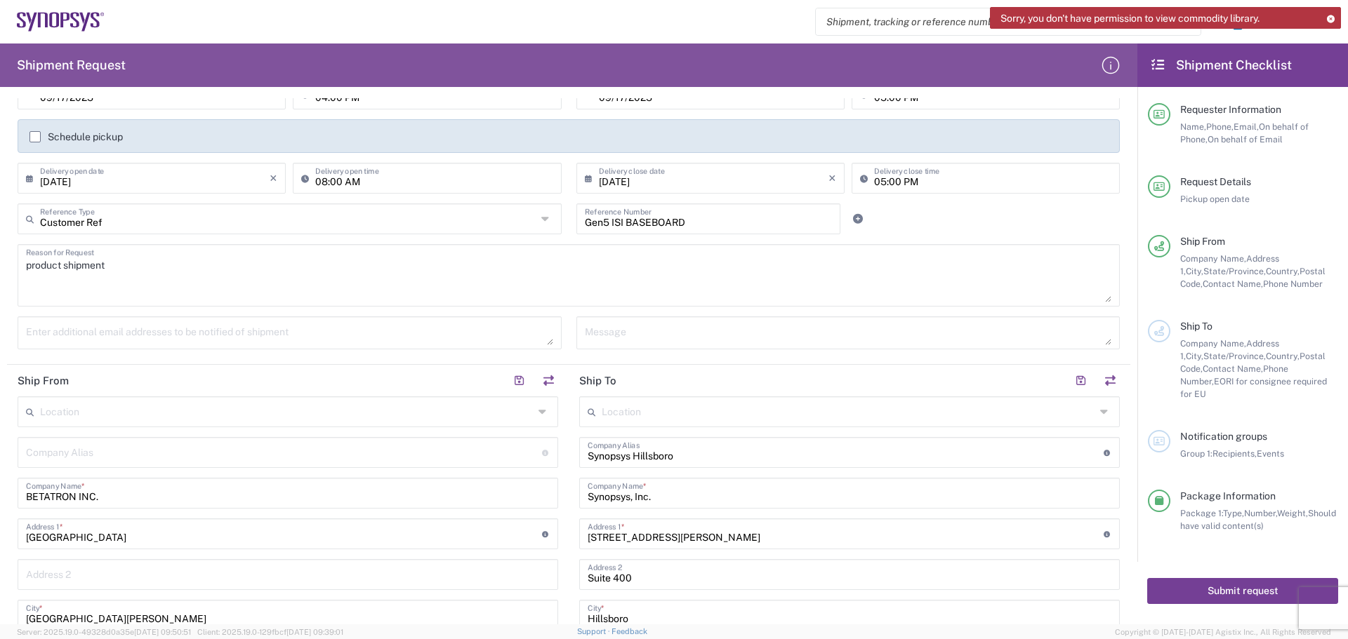
click at [1231, 580] on button "Submit request" at bounding box center [1242, 591] width 191 height 26
